Goal: Task Accomplishment & Management: Complete application form

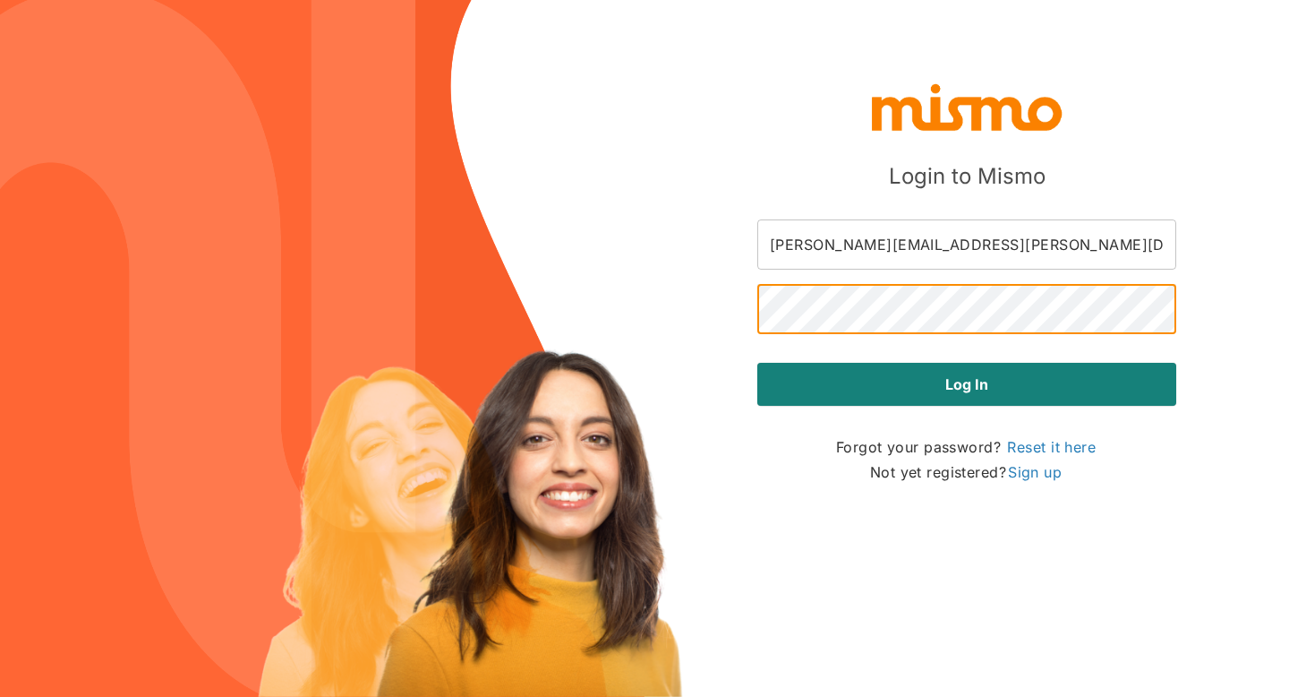
click at [993, 544] on div "Login to [PERSON_NAME] [PERSON_NAME][EMAIL_ADDRESS][PERSON_NAME][DOMAIN_NAME] ​…" at bounding box center [644, 348] width 1289 height 697
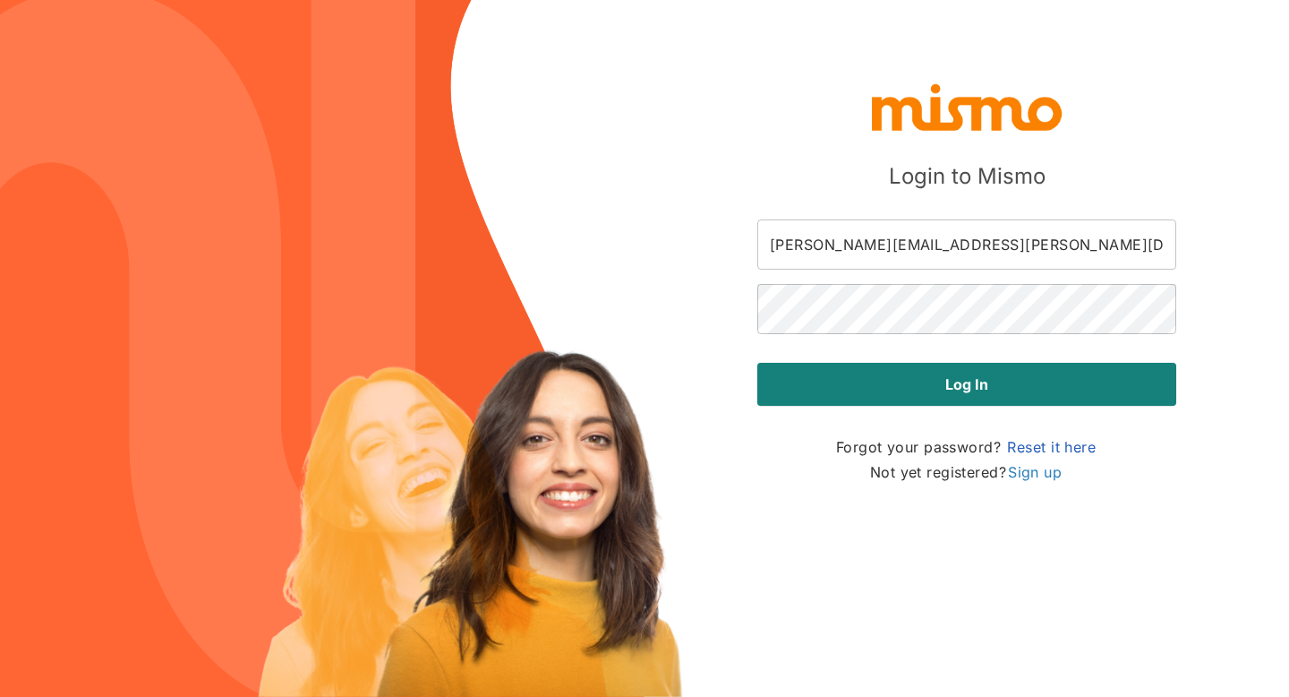
click at [1035, 446] on link "Reset it here" at bounding box center [1051, 446] width 92 height 21
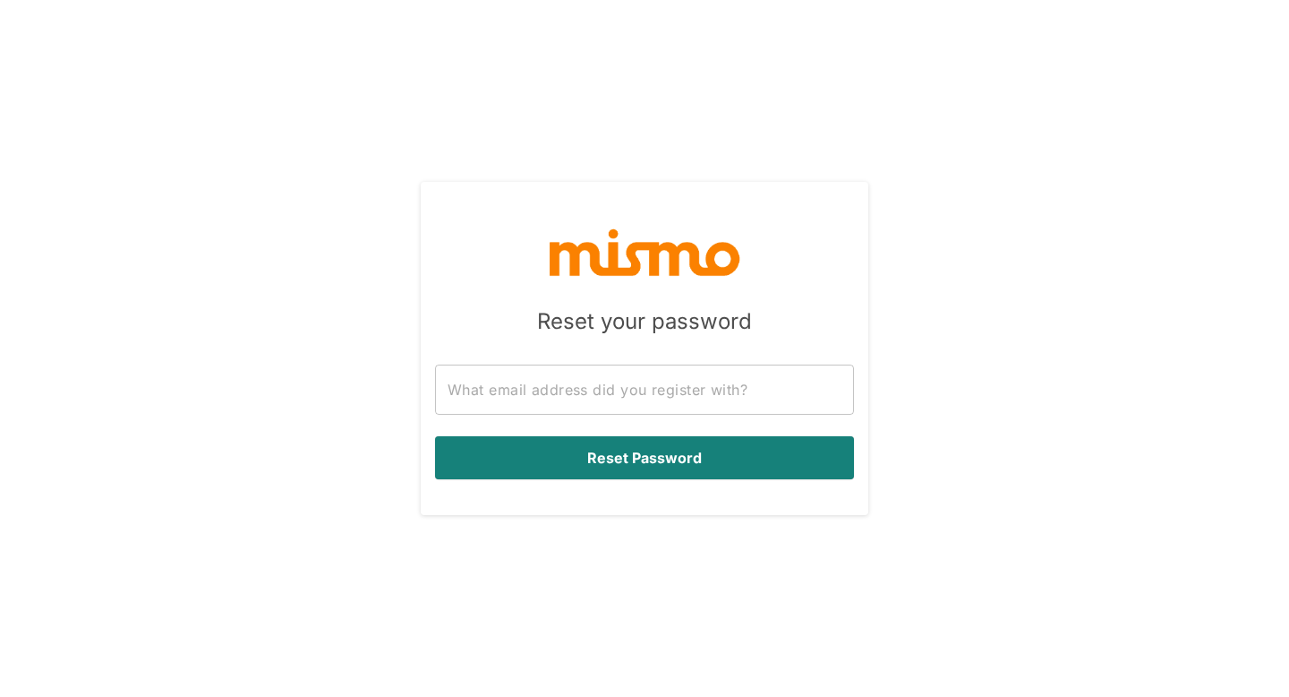
click at [739, 394] on input "text" at bounding box center [644, 389] width 419 height 50
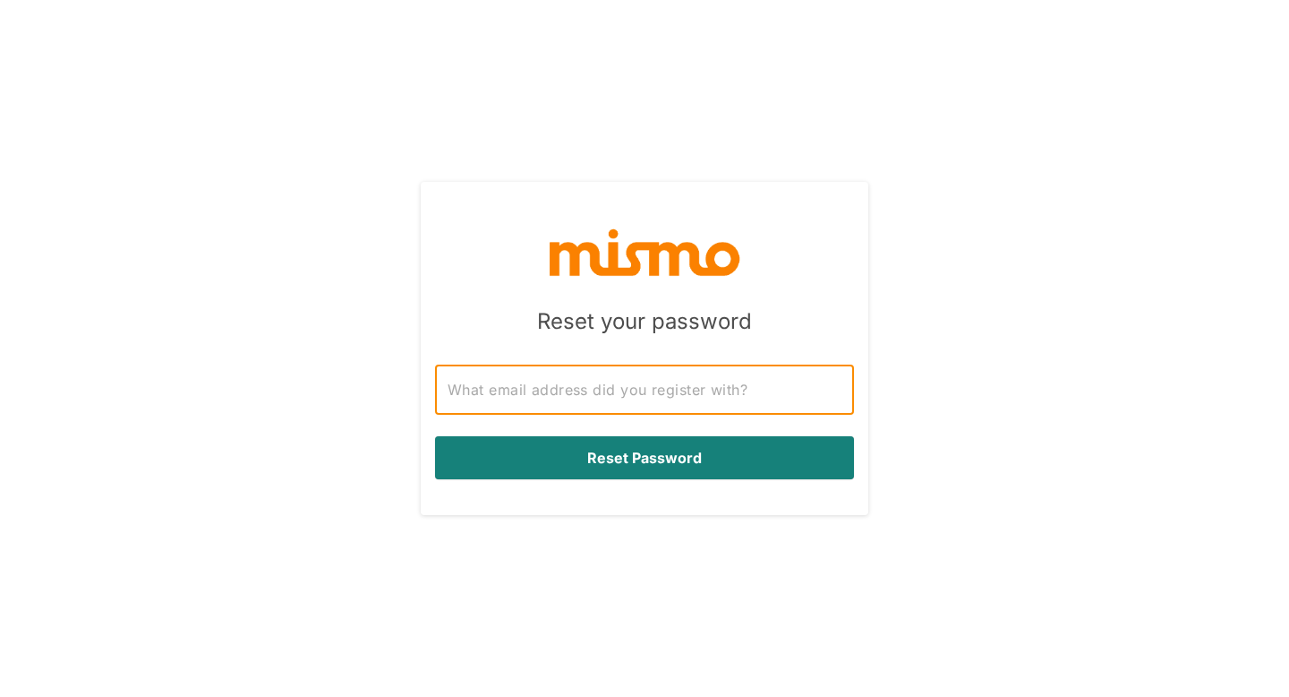
type input "[PERSON_NAME][EMAIL_ADDRESS][PERSON_NAME][DOMAIN_NAME]"
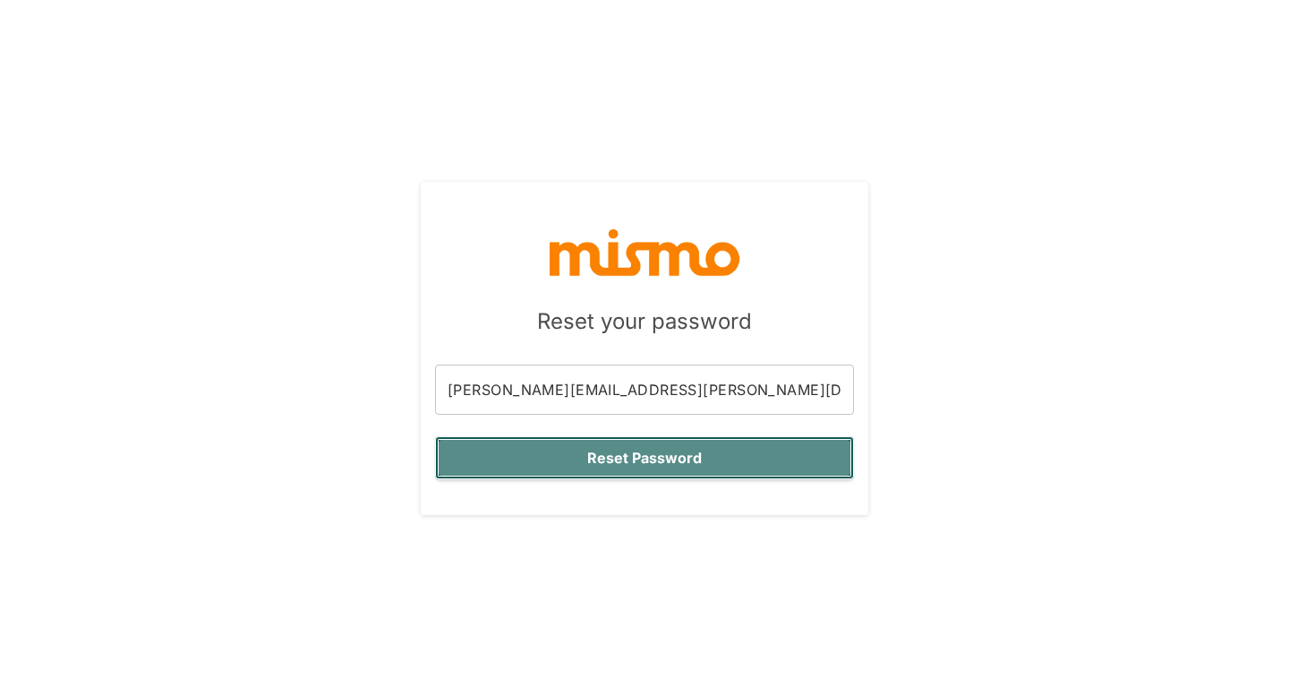
click at [691, 461] on button "Reset Password" at bounding box center [644, 457] width 419 height 43
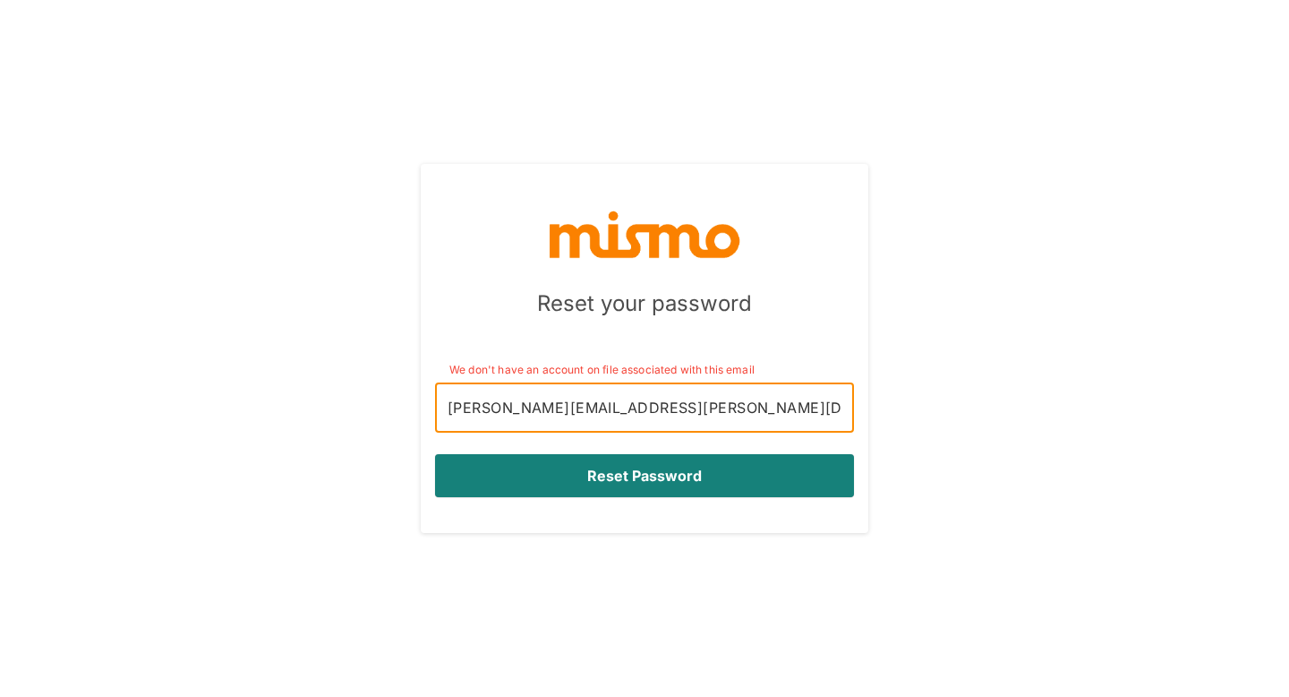
click at [678, 407] on input "[PERSON_NAME][EMAIL_ADDRESS][PERSON_NAME][DOMAIN_NAME]" at bounding box center [644, 407] width 419 height 50
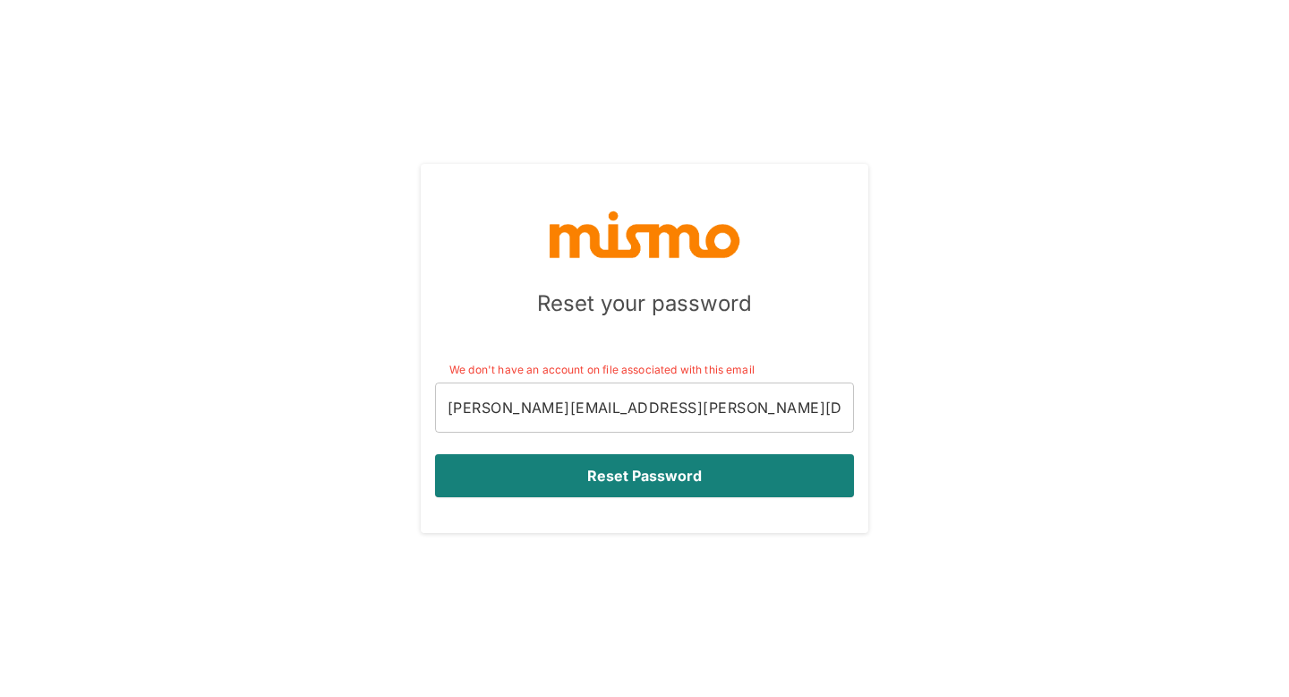
drag, startPoint x: 454, startPoint y: 370, endPoint x: 788, endPoint y: 357, distance: 334.2
click at [790, 359] on span "We don't have an account on file associated with this email" at bounding box center [644, 362] width 419 height 32
click at [788, 357] on span "We don't have an account on file associated with this email" at bounding box center [644, 362] width 419 height 32
click at [628, 414] on input "[PERSON_NAME][EMAIL_ADDRESS][PERSON_NAME][DOMAIN_NAME]" at bounding box center [644, 407] width 419 height 50
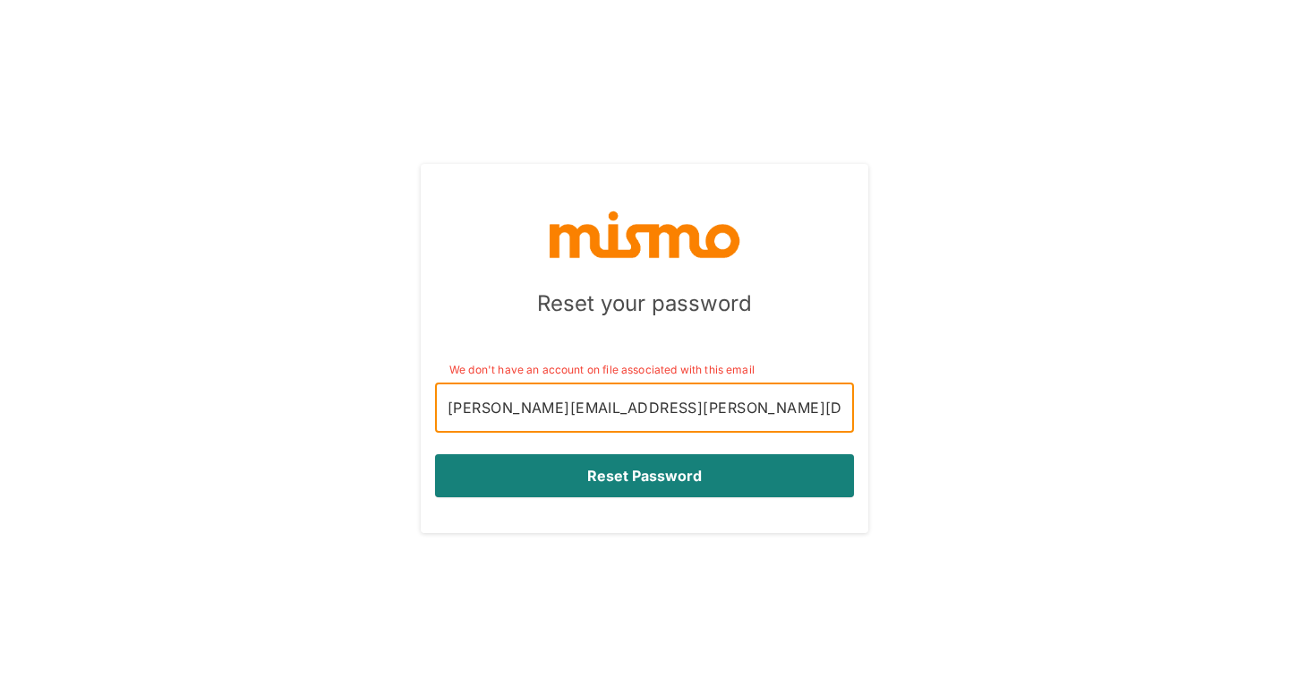
click at [448, 415] on input "[PERSON_NAME][EMAIL_ADDRESS][PERSON_NAME][DOMAIN_NAME]" at bounding box center [644, 407] width 419 height 50
click at [694, 410] on input "[PERSON_NAME][EMAIL_ADDRESS][PERSON_NAME][DOMAIN_NAME]" at bounding box center [644, 407] width 419 height 50
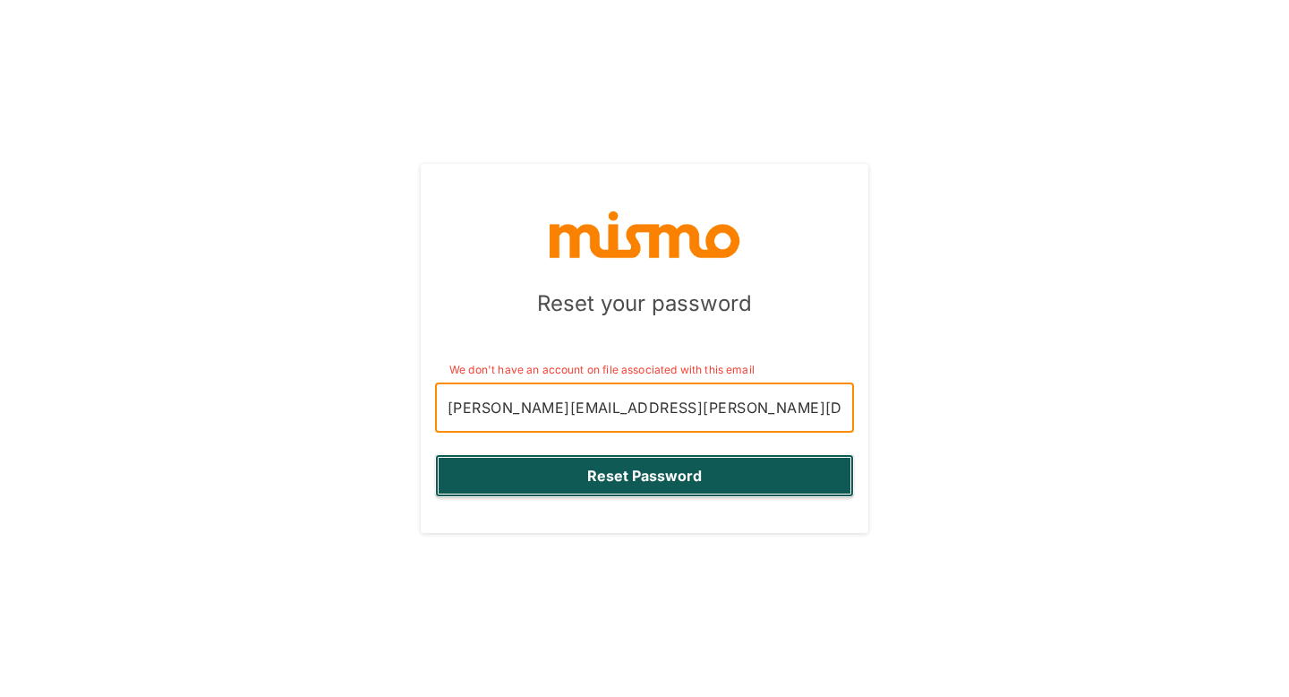
click at [680, 461] on button "Reset Password" at bounding box center [644, 475] width 419 height 43
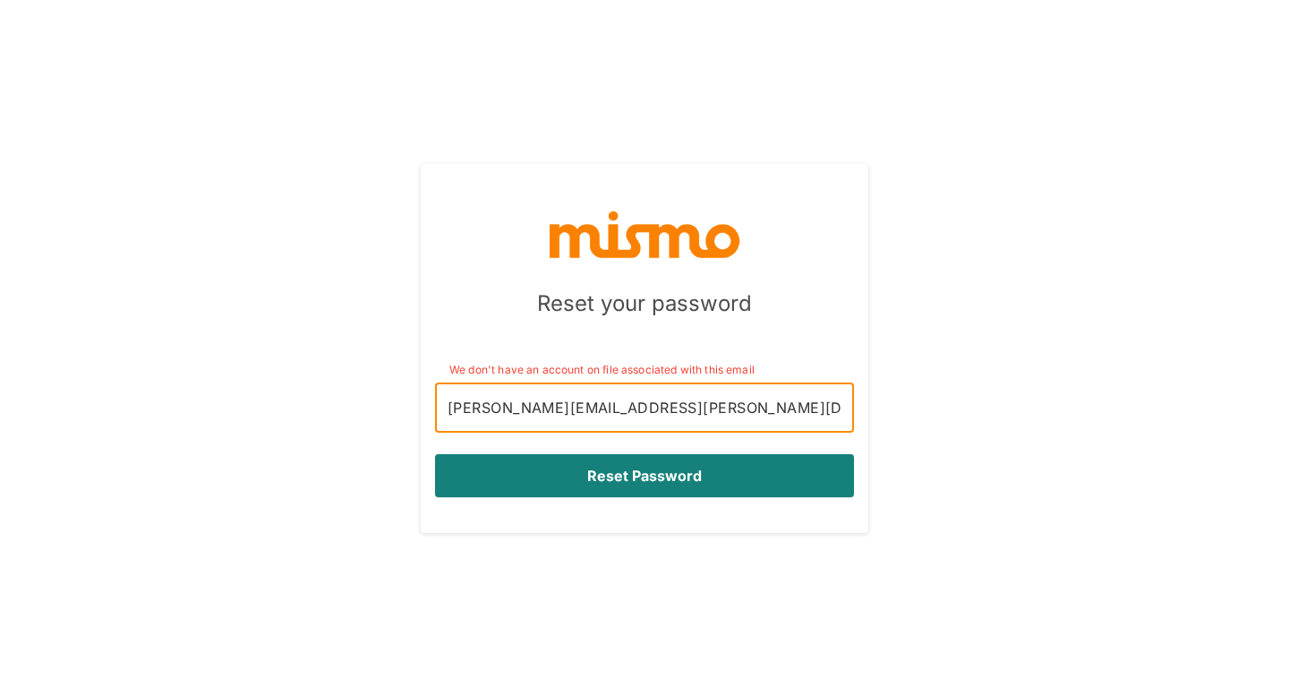
click at [830, 414] on input "[PERSON_NAME][EMAIL_ADDRESS][PERSON_NAME][DOMAIN_NAME]" at bounding box center [644, 407] width 419 height 50
click at [457, 175] on div "Reset your password We don't have an account on file associated with this email…" at bounding box center [645, 348] width 448 height 369
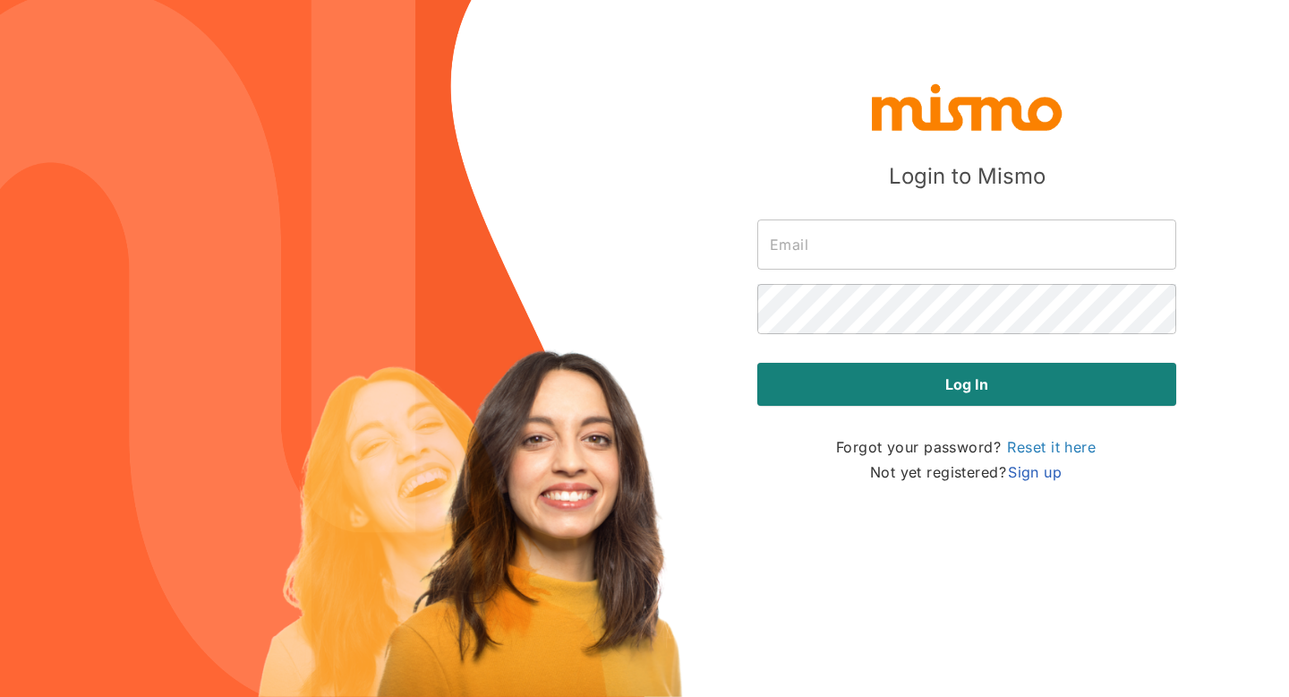
click at [1031, 476] on link "Sign up" at bounding box center [1034, 471] width 57 height 21
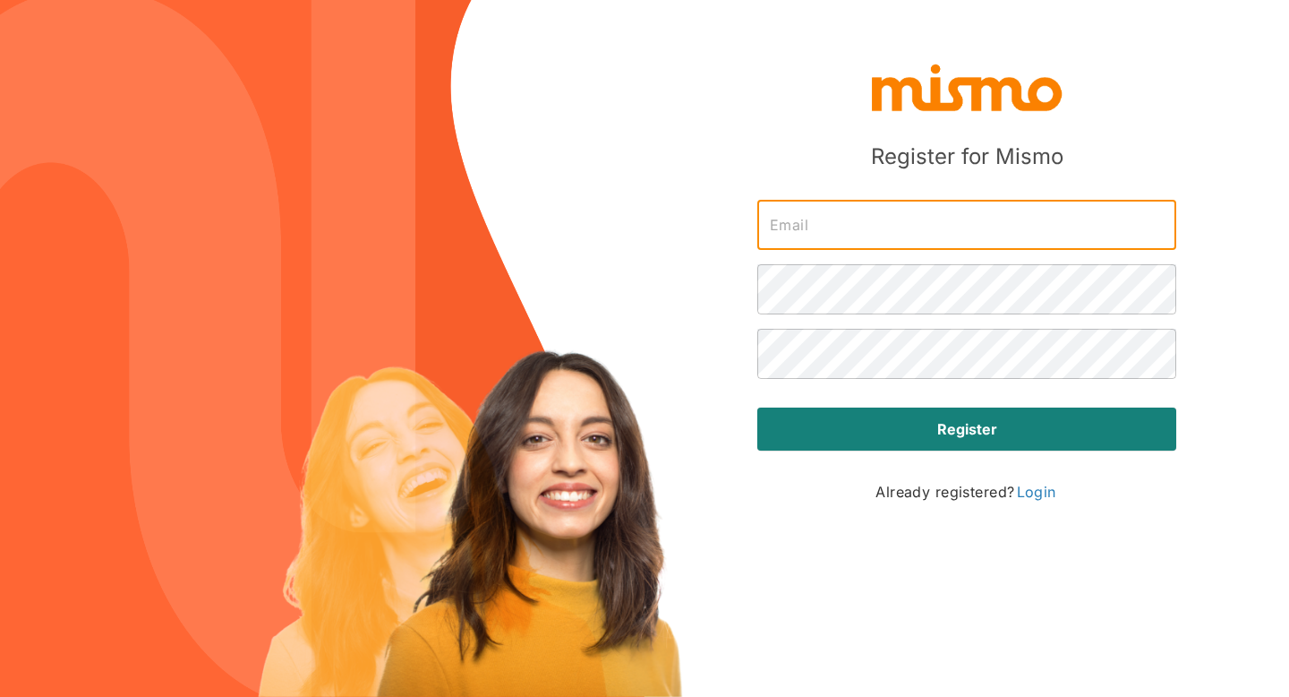
click at [902, 235] on input "text" at bounding box center [966, 225] width 419 height 50
type input "[PERSON_NAME][EMAIL_ADDRESS][PERSON_NAME][DOMAIN_NAME]"
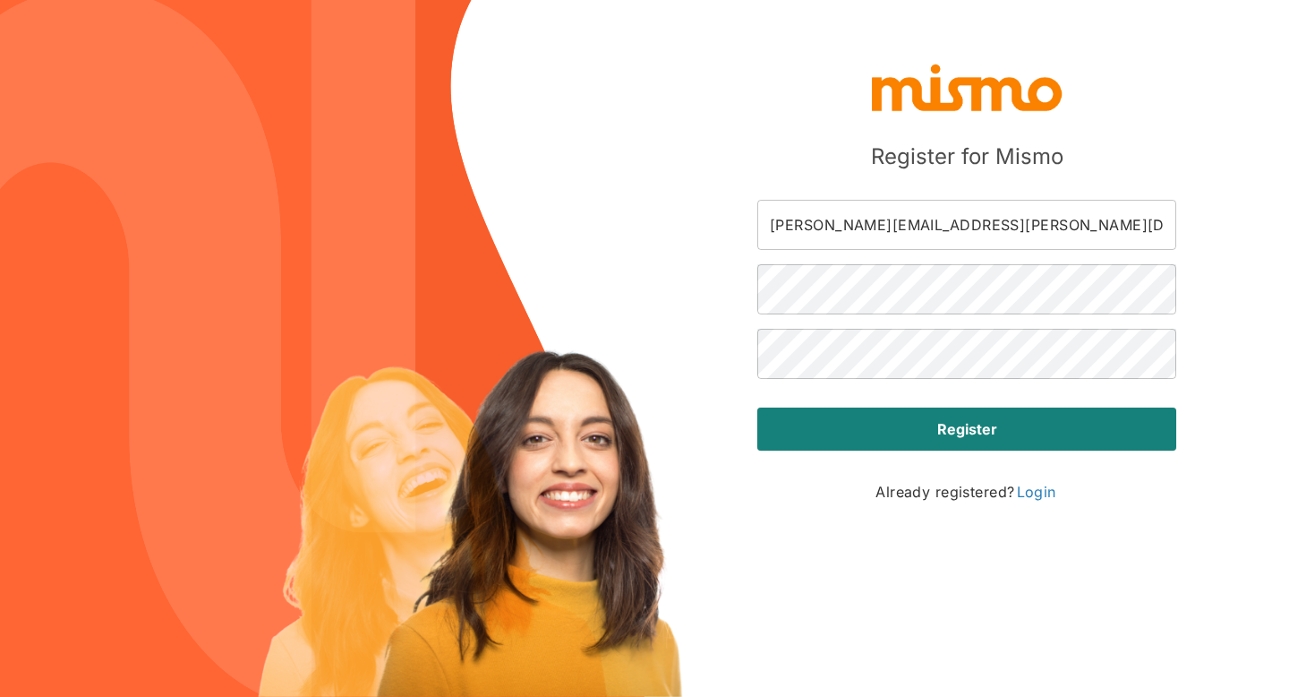
click at [894, 453] on div "Already registered? Login" at bounding box center [966, 477] width 419 height 54
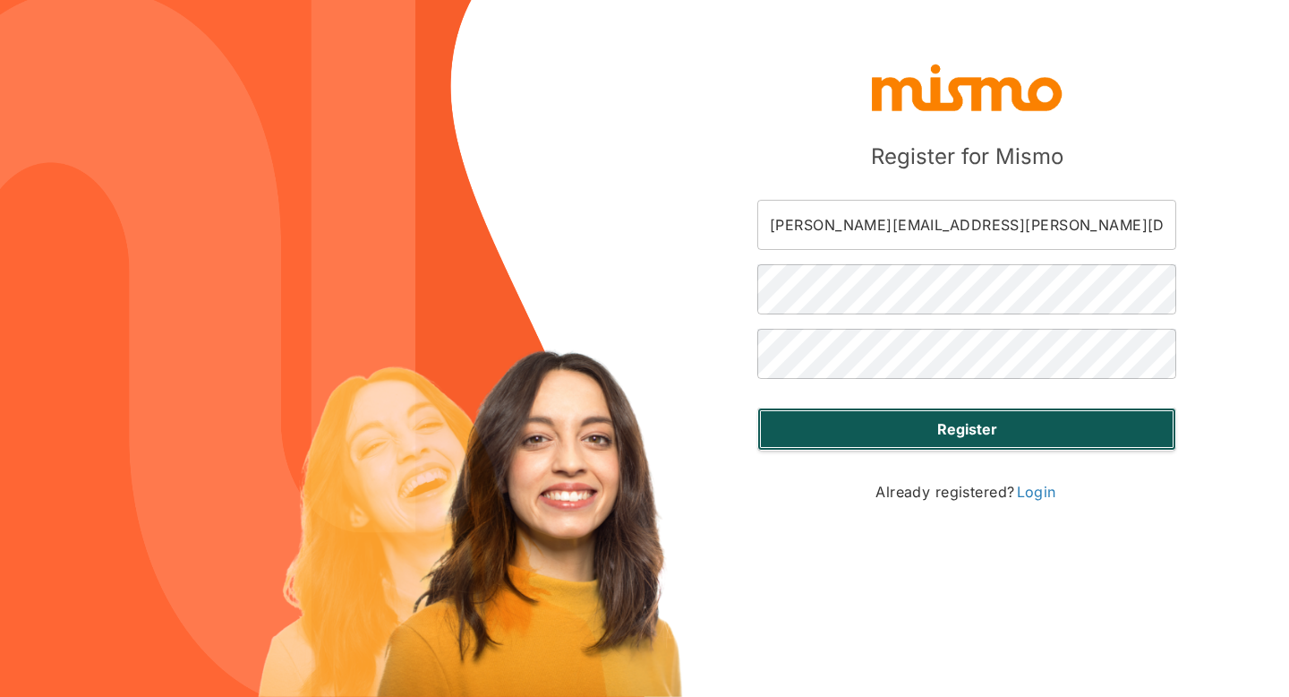
click at [894, 438] on button "Register" at bounding box center [966, 428] width 419 height 43
